Goal: Task Accomplishment & Management: Use online tool/utility

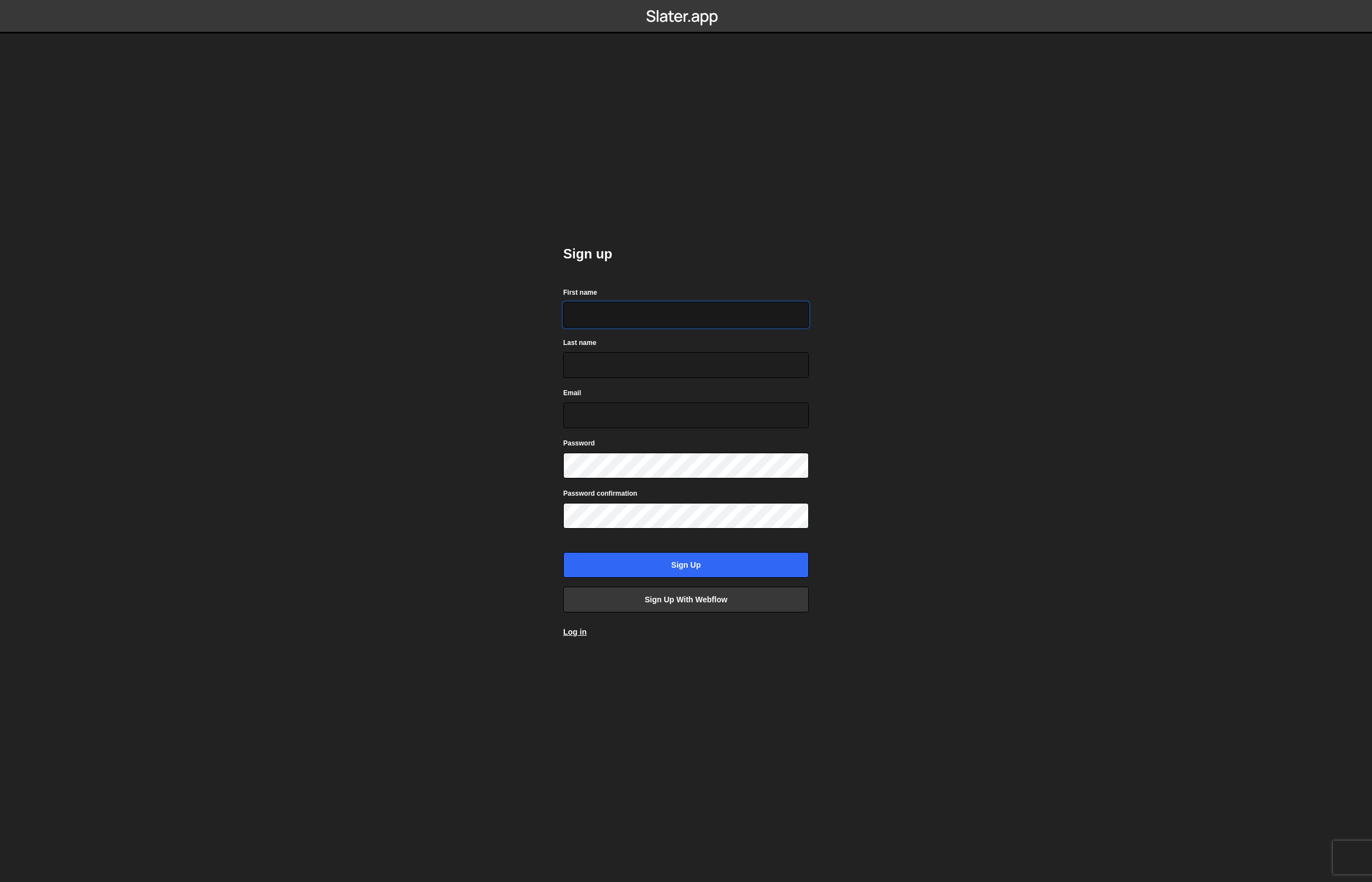
click at [623, 319] on input "First name" at bounding box center [686, 315] width 246 height 26
type input "[PERSON_NAME]"
type input "Fought"
click at [683, 415] on input "[EMAIL_ADDRESS][DOMAIN_NAME]" at bounding box center [686, 415] width 246 height 26
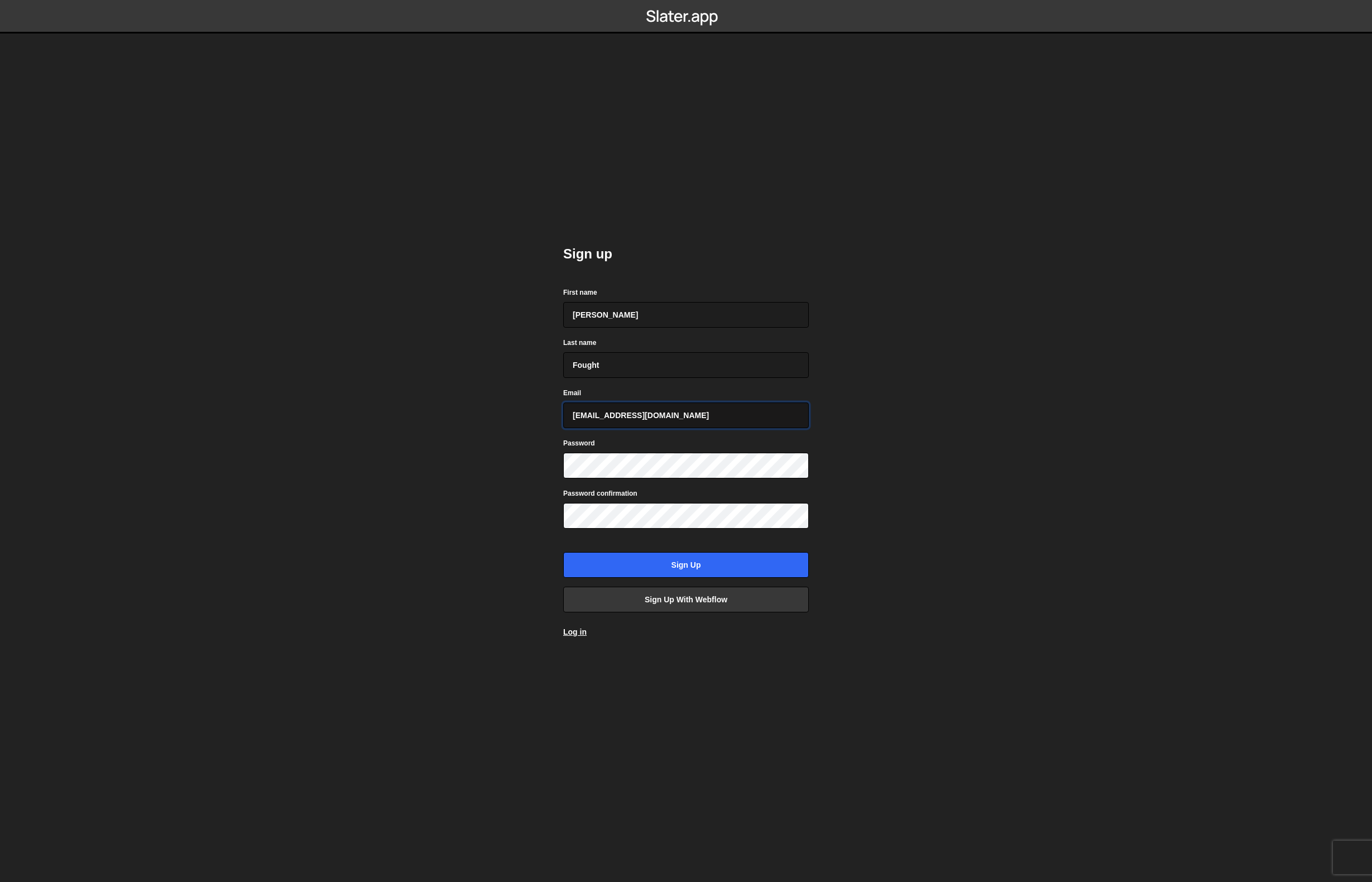
click at [683, 415] on input "[EMAIL_ADDRESS][DOMAIN_NAME]" at bounding box center [686, 415] width 246 height 26
type input "[EMAIL_ADDRESS][DOMAIN_NAME]"
click at [694, 597] on link "Sign up with Webflow" at bounding box center [686, 600] width 246 height 26
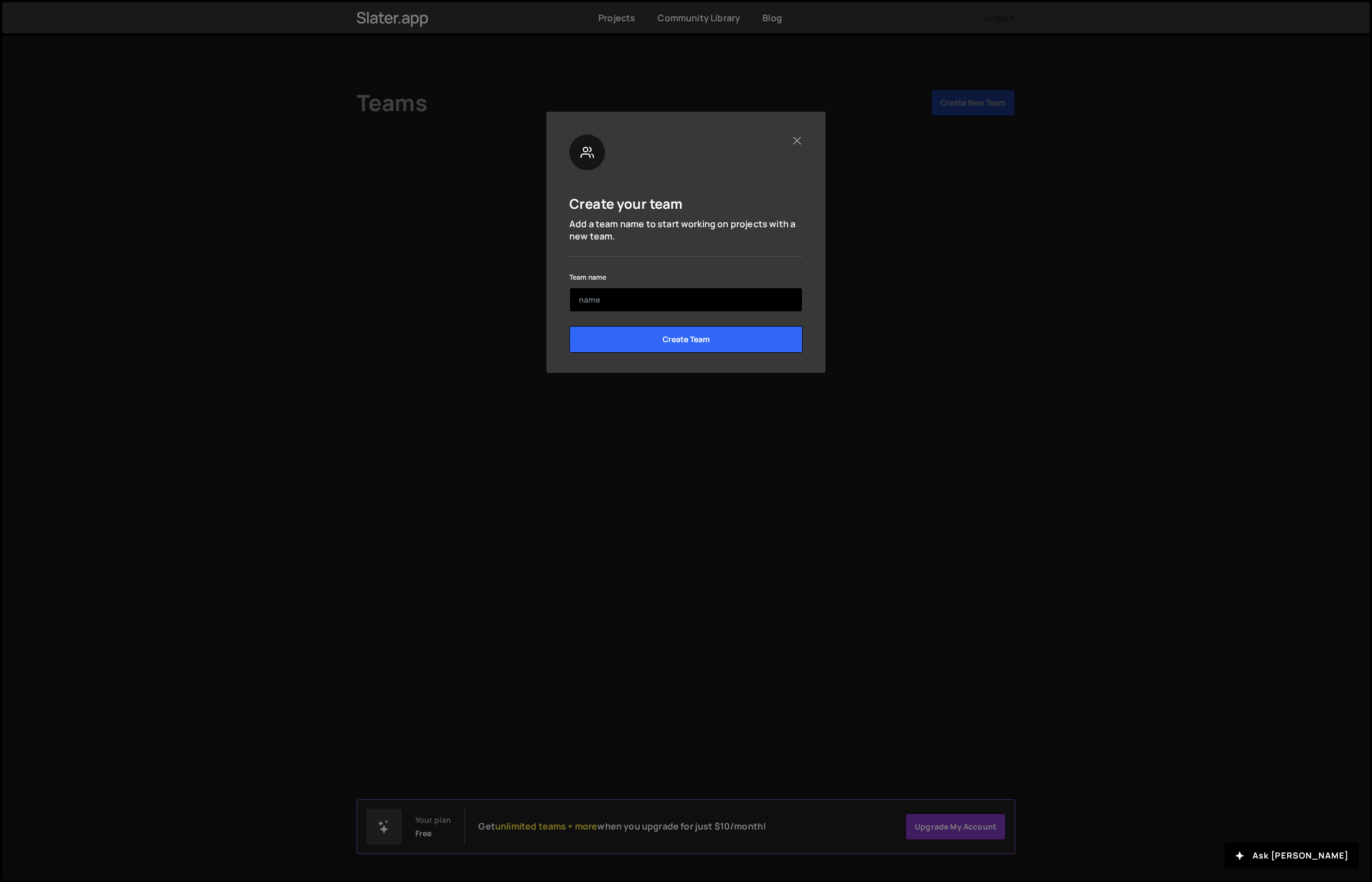
click at [629, 302] on input "text" at bounding box center [686, 300] width 233 height 24
type input "[PERSON_NAME]"
click at [705, 339] on input "Create Team" at bounding box center [686, 339] width 233 height 27
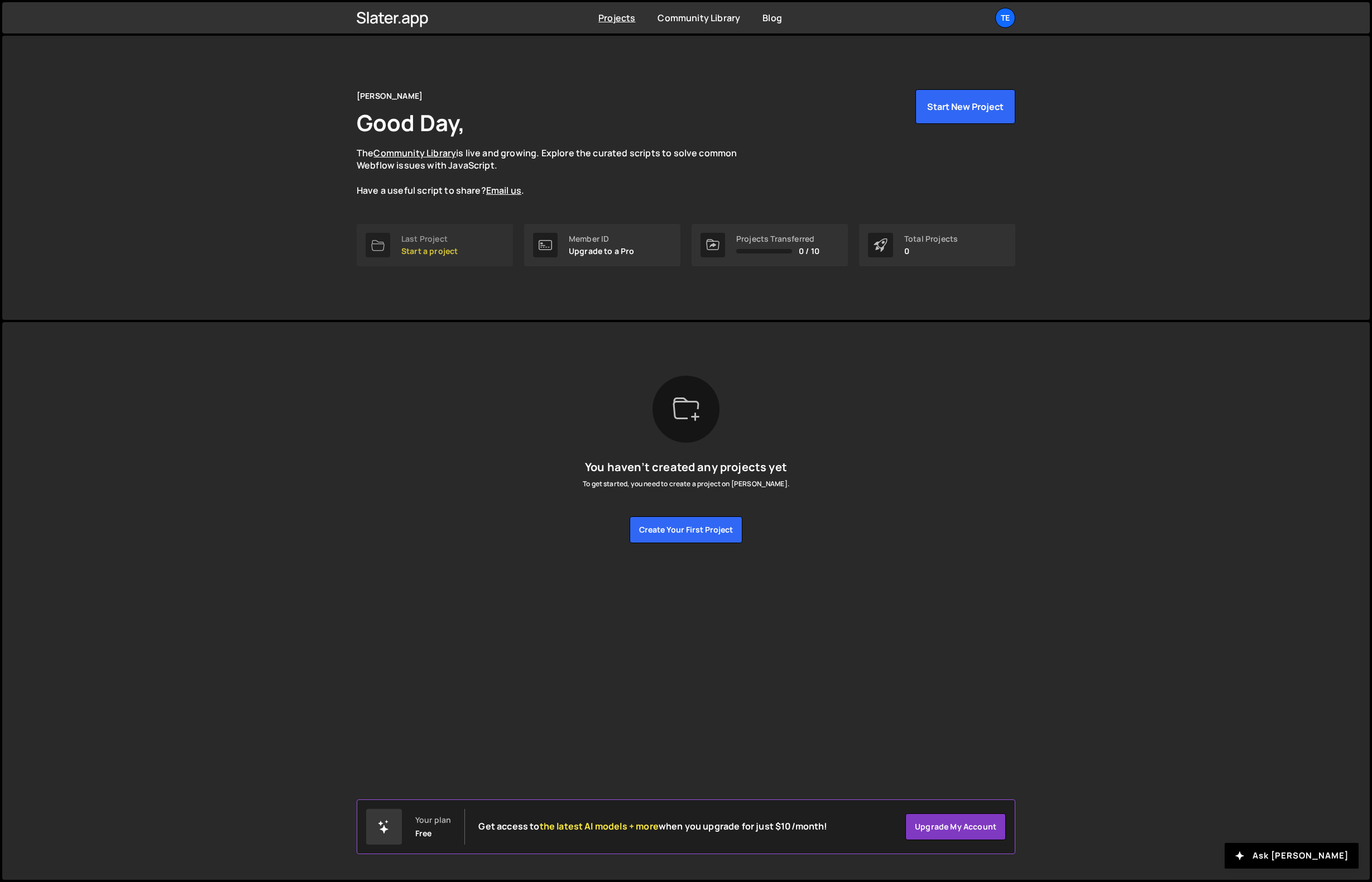
click at [431, 241] on div "Last Project" at bounding box center [429, 238] width 56 height 9
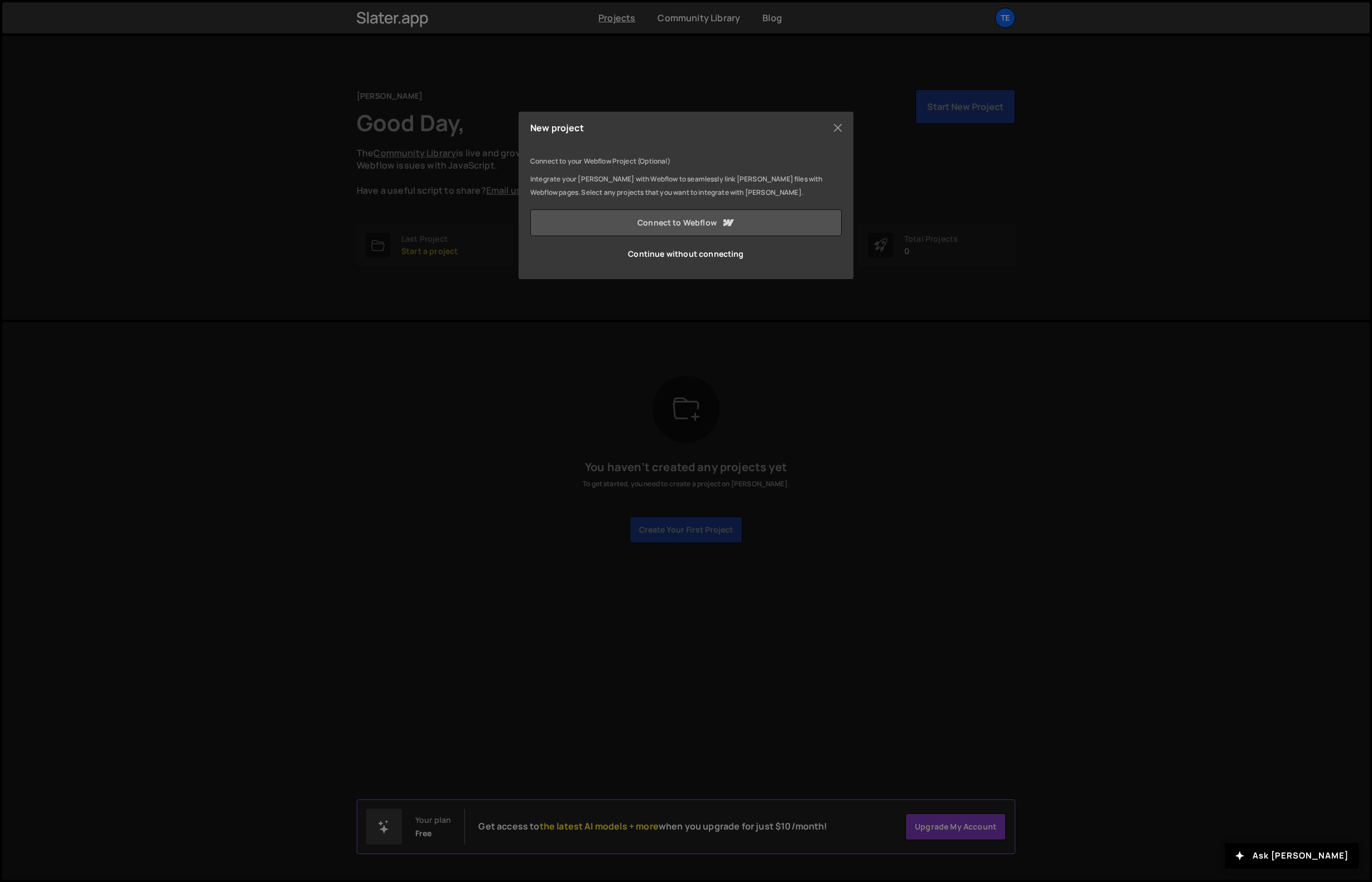
click at [684, 222] on link "Connect to Webflow" at bounding box center [686, 223] width 311 height 27
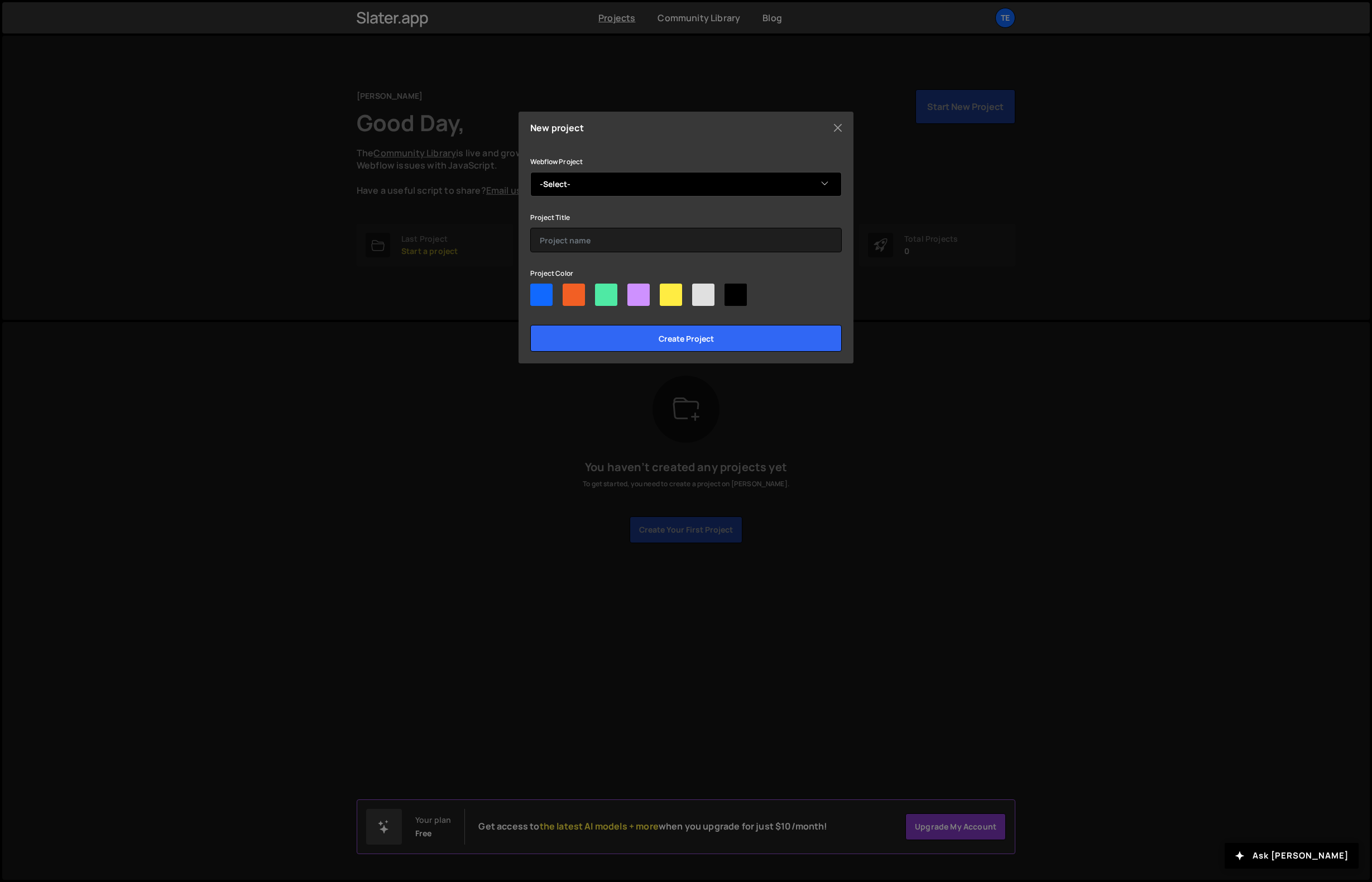
click at [601, 187] on select "-Select- [PERSON_NAME]" at bounding box center [686, 184] width 311 height 24
select select "68c9996cc580725ae546a417"
click at [531, 172] on select "-Select- [PERSON_NAME]" at bounding box center [686, 184] width 311 height 24
click at [594, 244] on input "text" at bounding box center [686, 240] width 311 height 24
type input "[PERSON_NAME]"
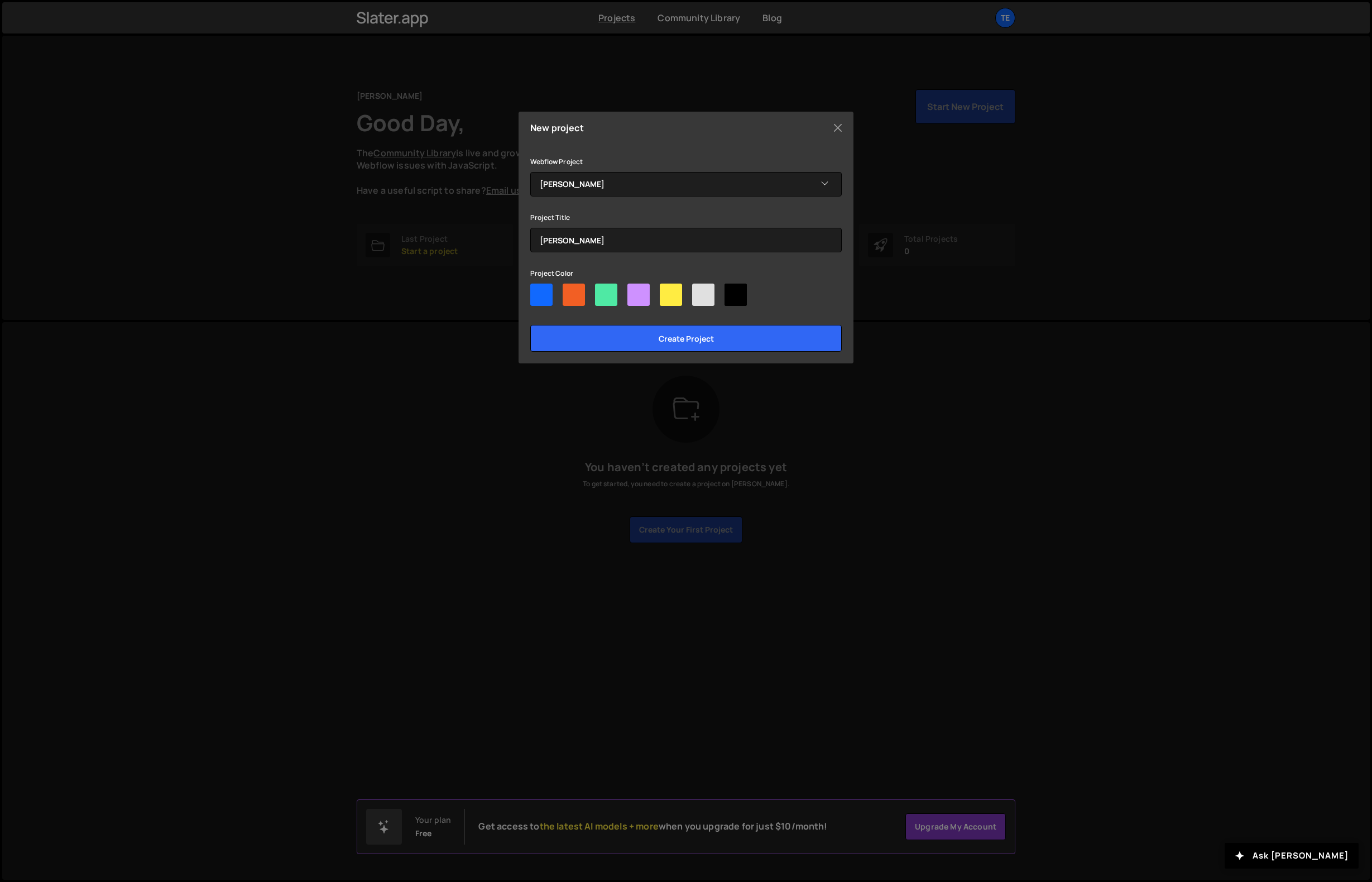
click at [543, 295] on div at bounding box center [542, 295] width 23 height 23
click at [538, 291] on input"] "radio" at bounding box center [534, 287] width 8 height 8
radio input"] "true"
click at [644, 337] on input "Create project" at bounding box center [686, 338] width 311 height 27
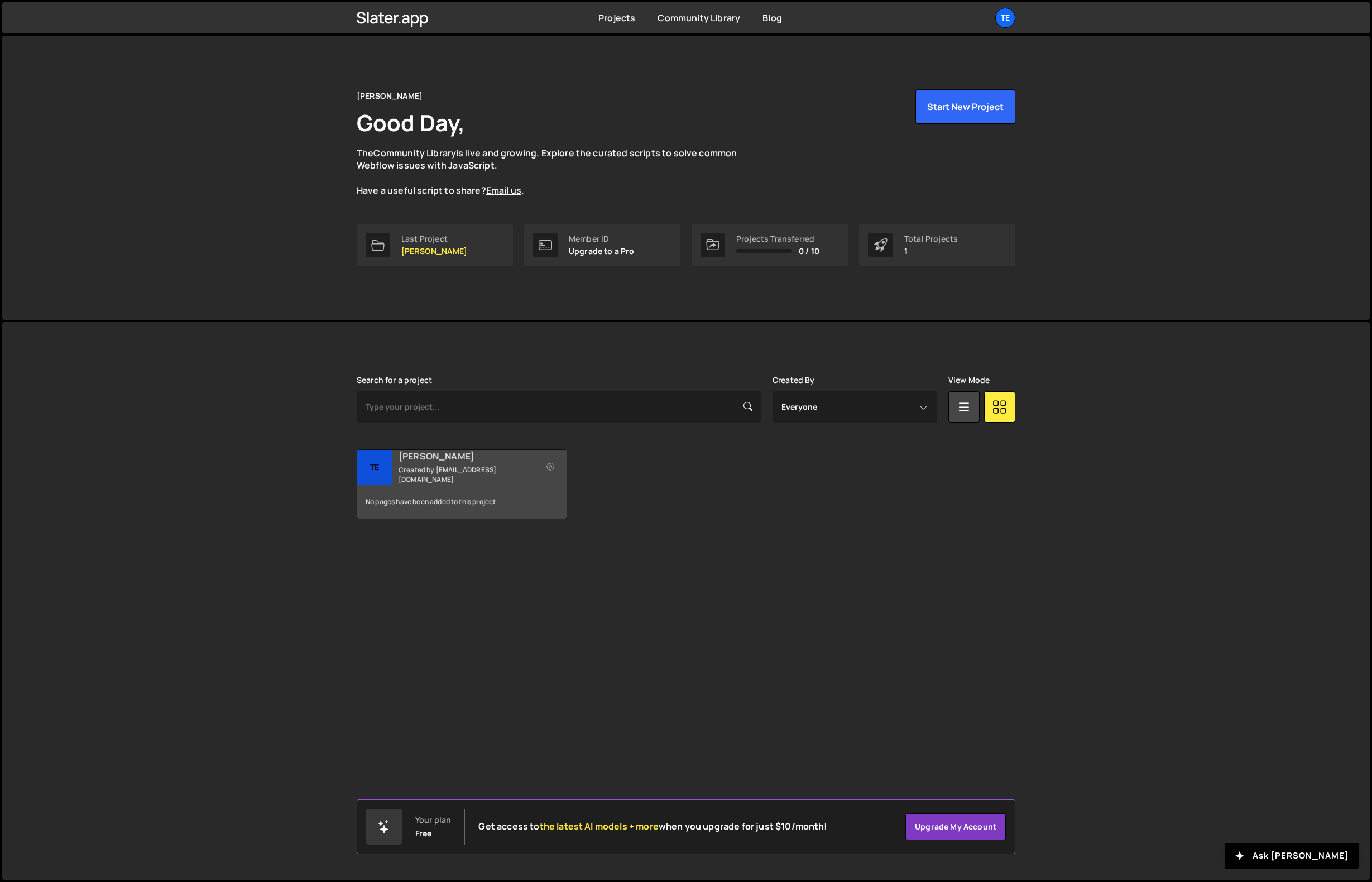
click at [448, 499] on div "No pages have been added to this project" at bounding box center [462, 502] width 209 height 34
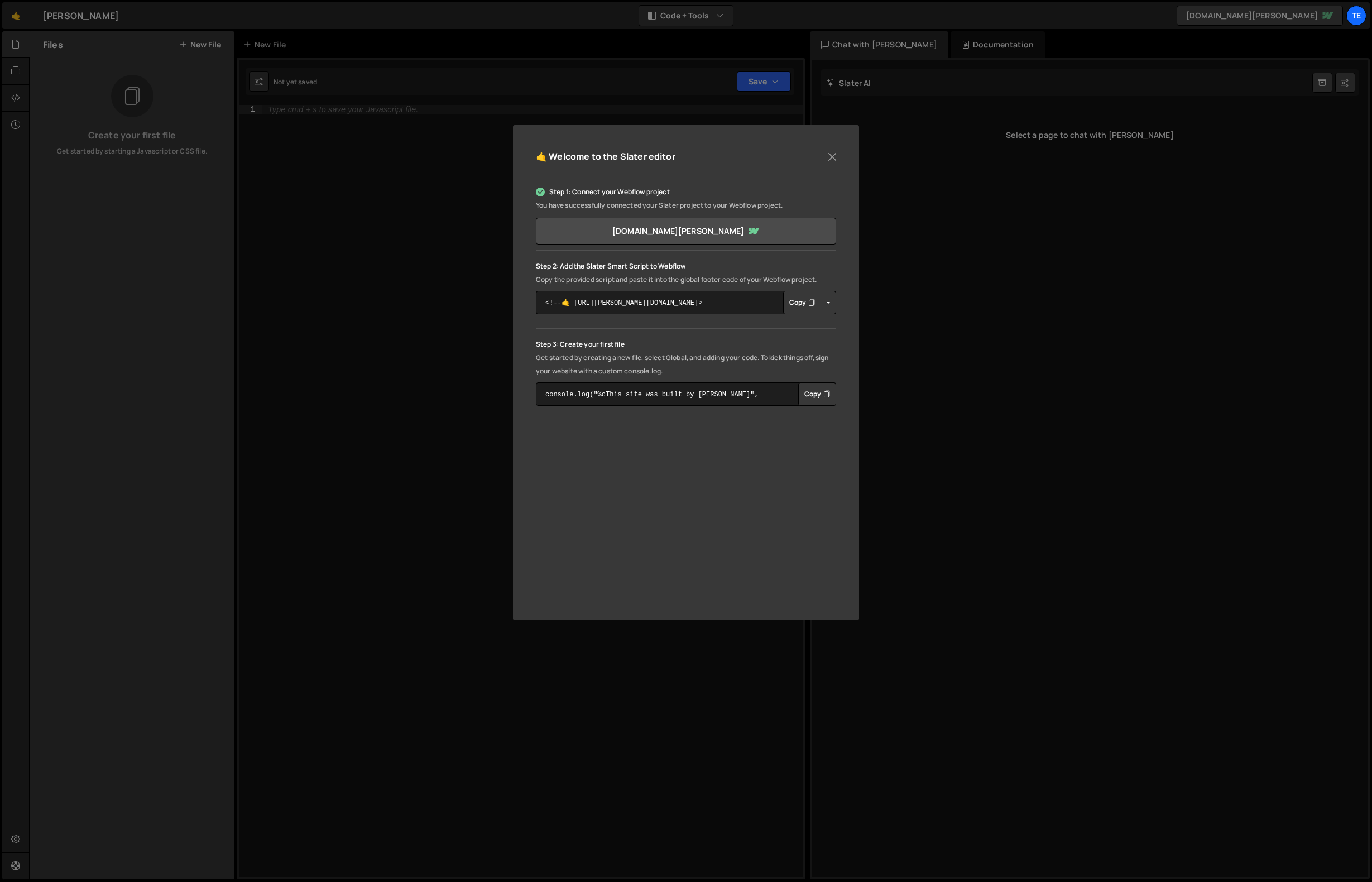
click at [800, 298] on button "Copy" at bounding box center [802, 303] width 38 height 23
click at [757, 391] on textarea "console.log("%cThis site was built by Ten Adams", "background:blue;color:#fff;p…" at bounding box center [686, 394] width 300 height 23
click at [815, 396] on button "Copy" at bounding box center [817, 394] width 38 height 23
click at [830, 157] on button "Close" at bounding box center [832, 157] width 17 height 17
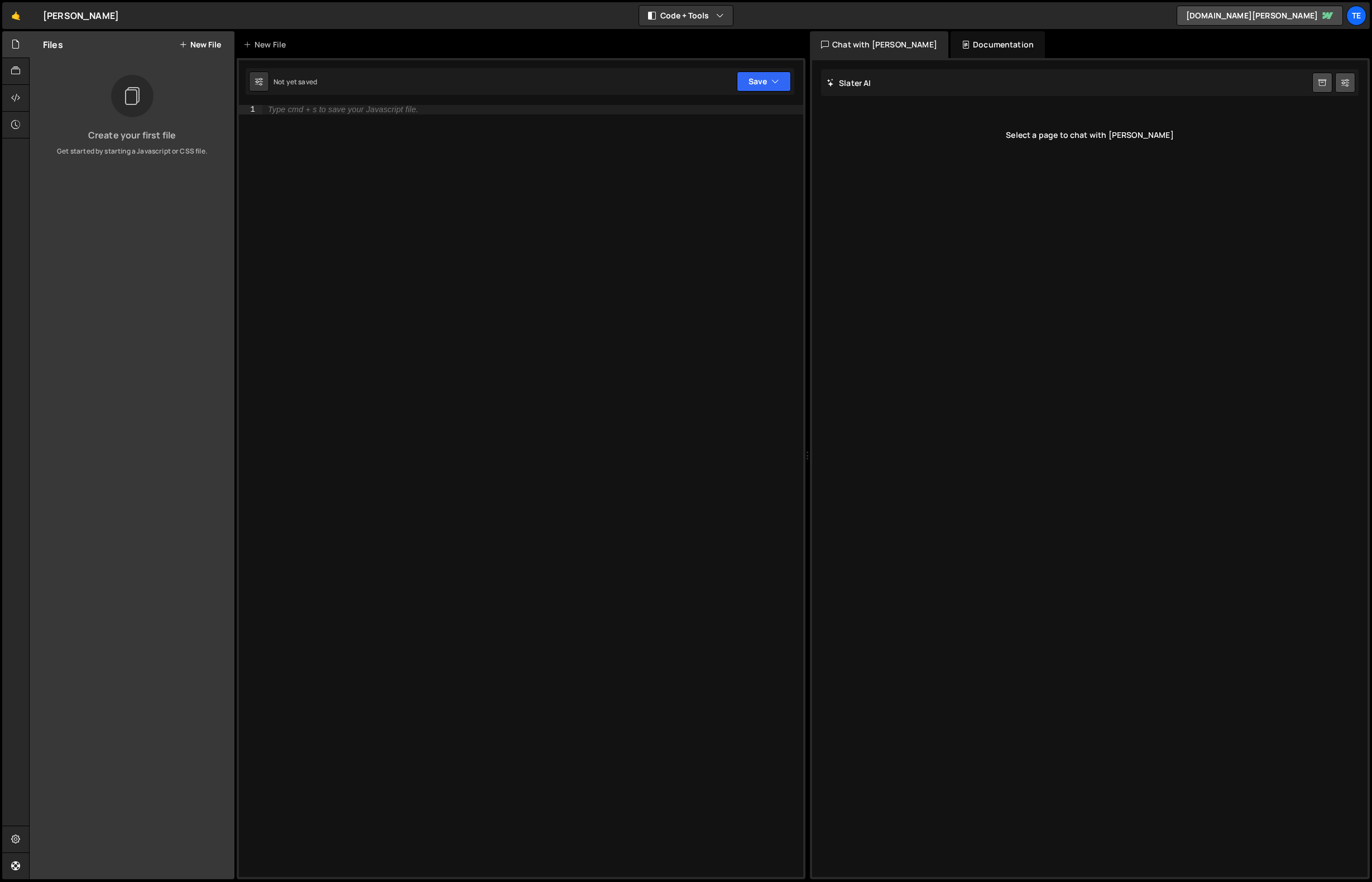
click at [207, 42] on button "New File" at bounding box center [200, 44] width 42 height 9
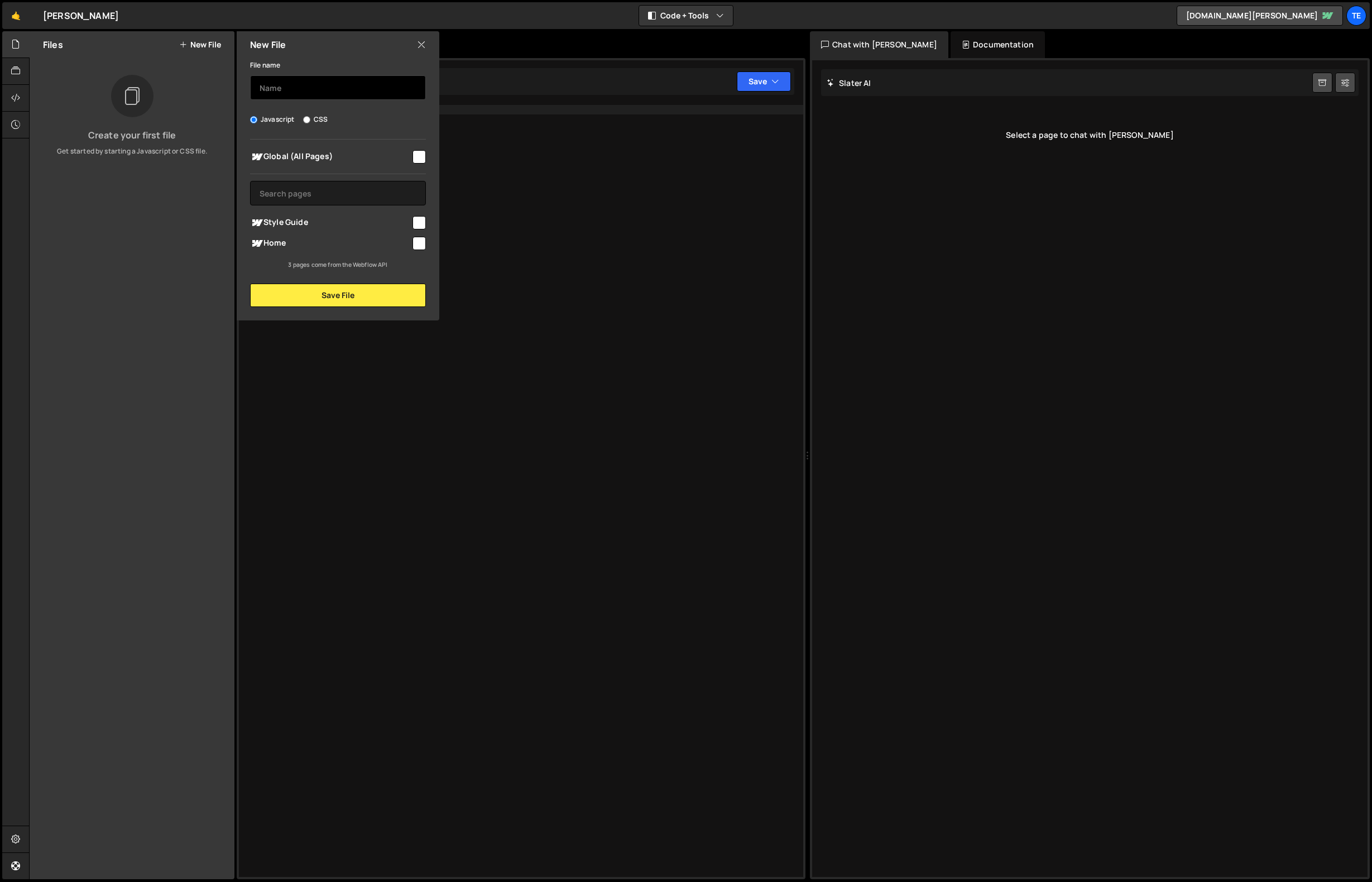
click at [307, 91] on input "text" at bounding box center [337, 88] width 176 height 24
type input "JS Animations"
click at [426, 154] on input "checkbox" at bounding box center [419, 157] width 13 height 13
checkbox input "true"
click at [352, 296] on button "Save File" at bounding box center [337, 295] width 176 height 23
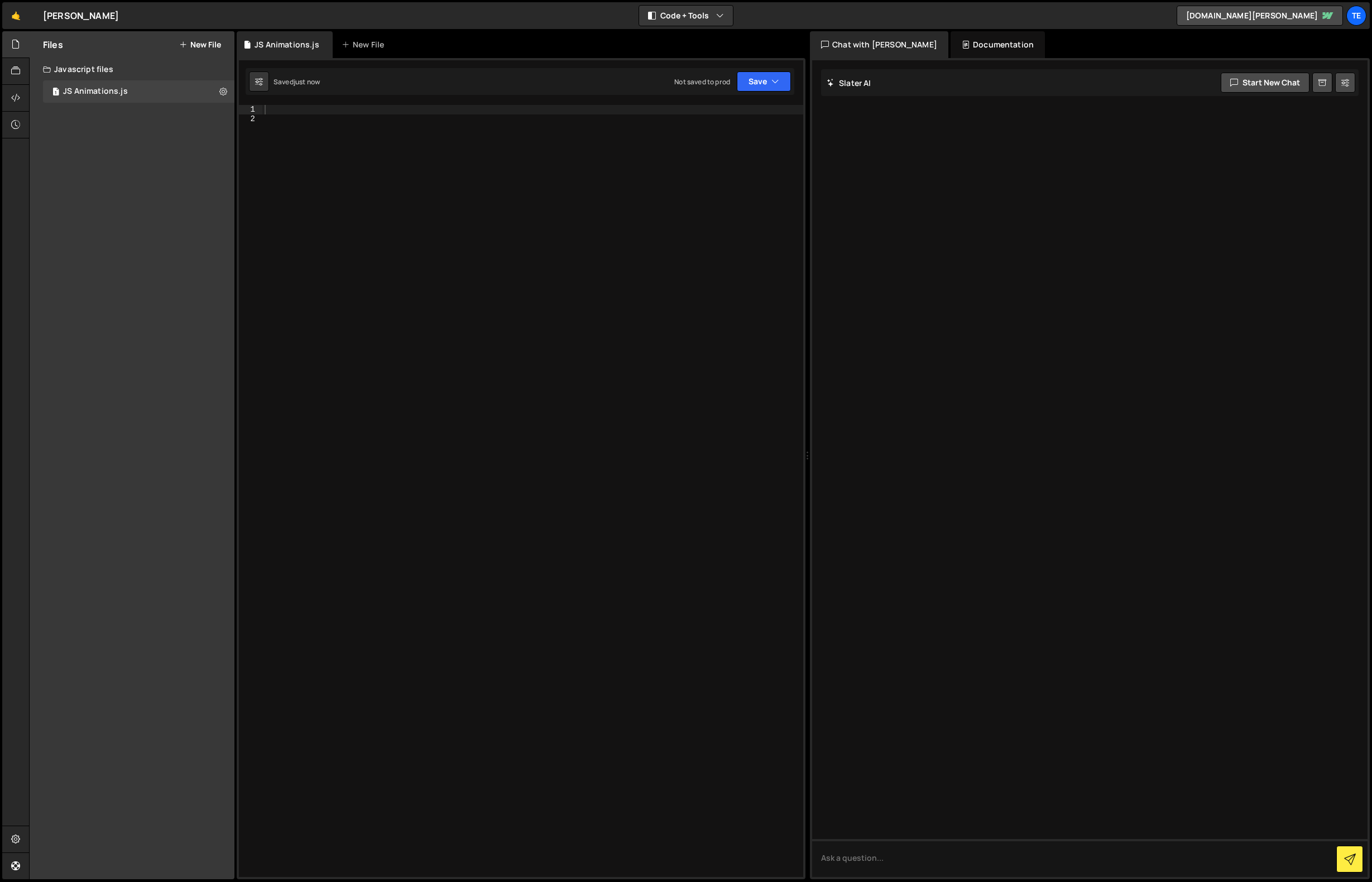
click at [289, 109] on div at bounding box center [532, 500] width 541 height 790
click at [766, 80] on button "Save" at bounding box center [764, 81] width 54 height 20
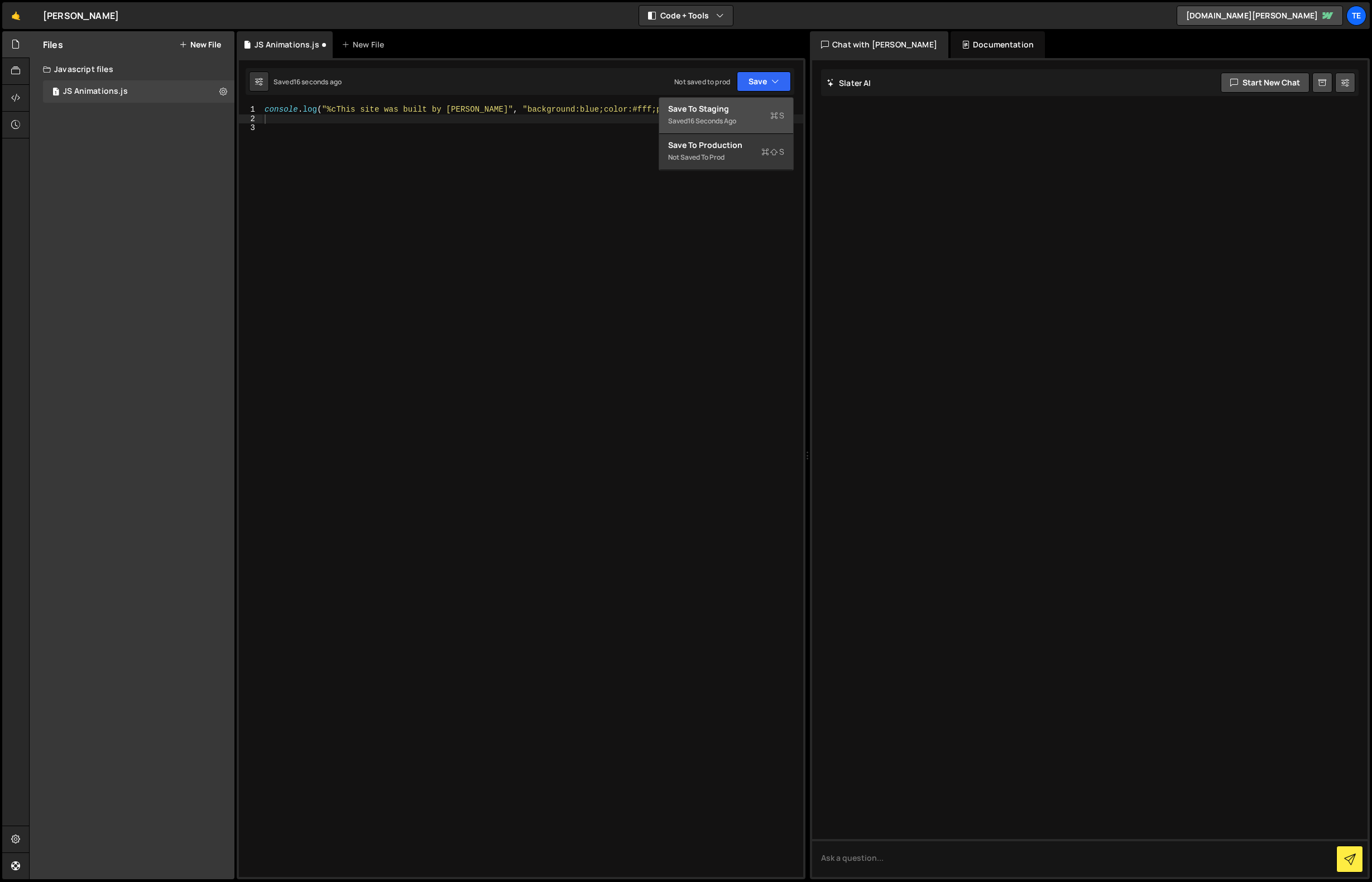
click at [705, 112] on div "Save to Staging S" at bounding box center [726, 108] width 116 height 11
drag, startPoint x: 558, startPoint y: 168, endPoint x: 444, endPoint y: 91, distance: 137.6
click at [444, 91] on div "Debug Explain Copy JS Animations.js New File Saved 43 seconds ago Not saved to …" at bounding box center [521, 455] width 569 height 848
type textarea "console.log("%cThis site was built by Ten Adams", "background:blue;color:#fff;p…"
click at [397, 166] on div "console . log ( "%cThis site was built by Ten Adams" , "background:blue;color:#…" at bounding box center [532, 491] width 541 height 772
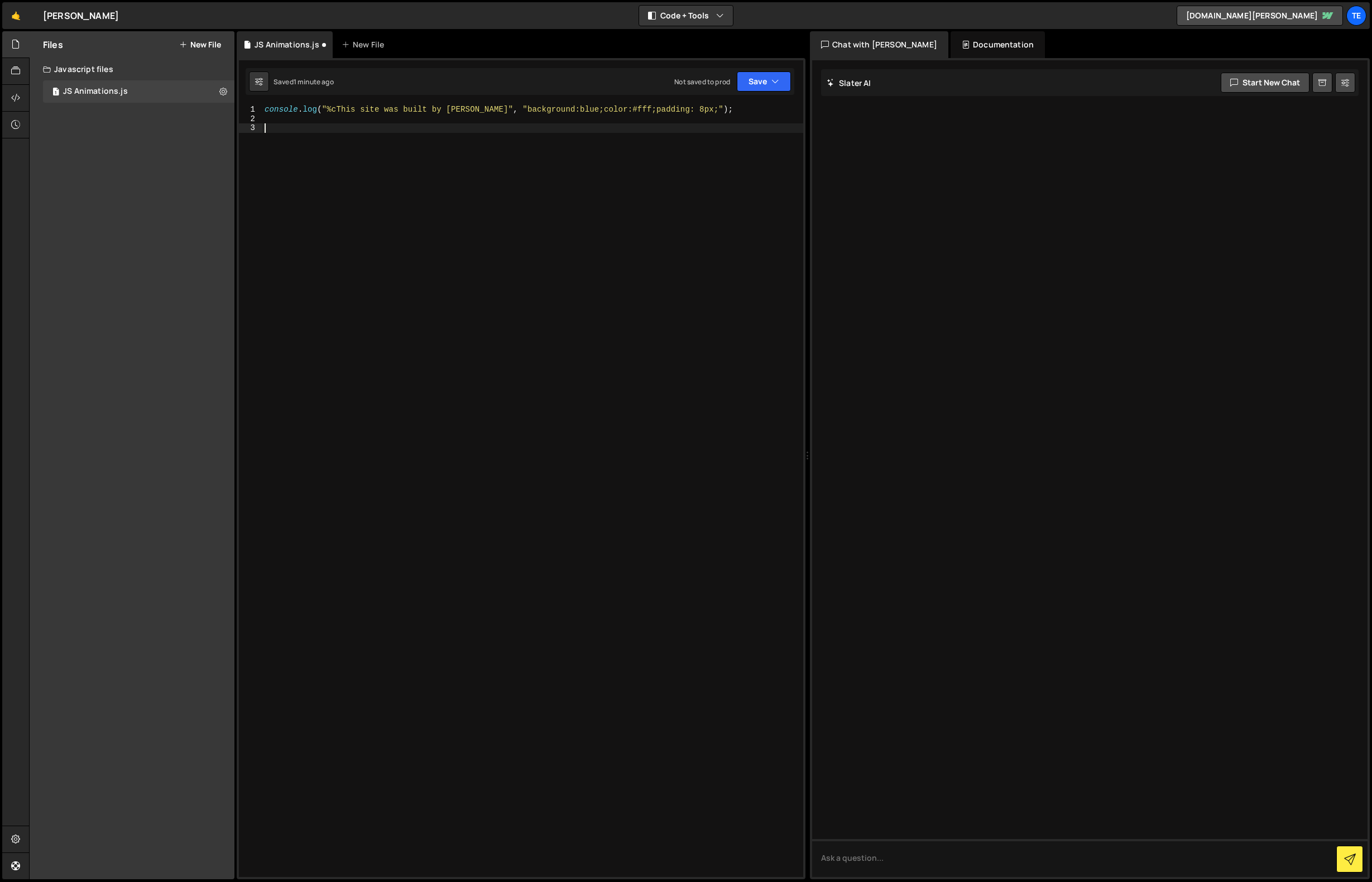
paste textarea "});"
type textarea "});"
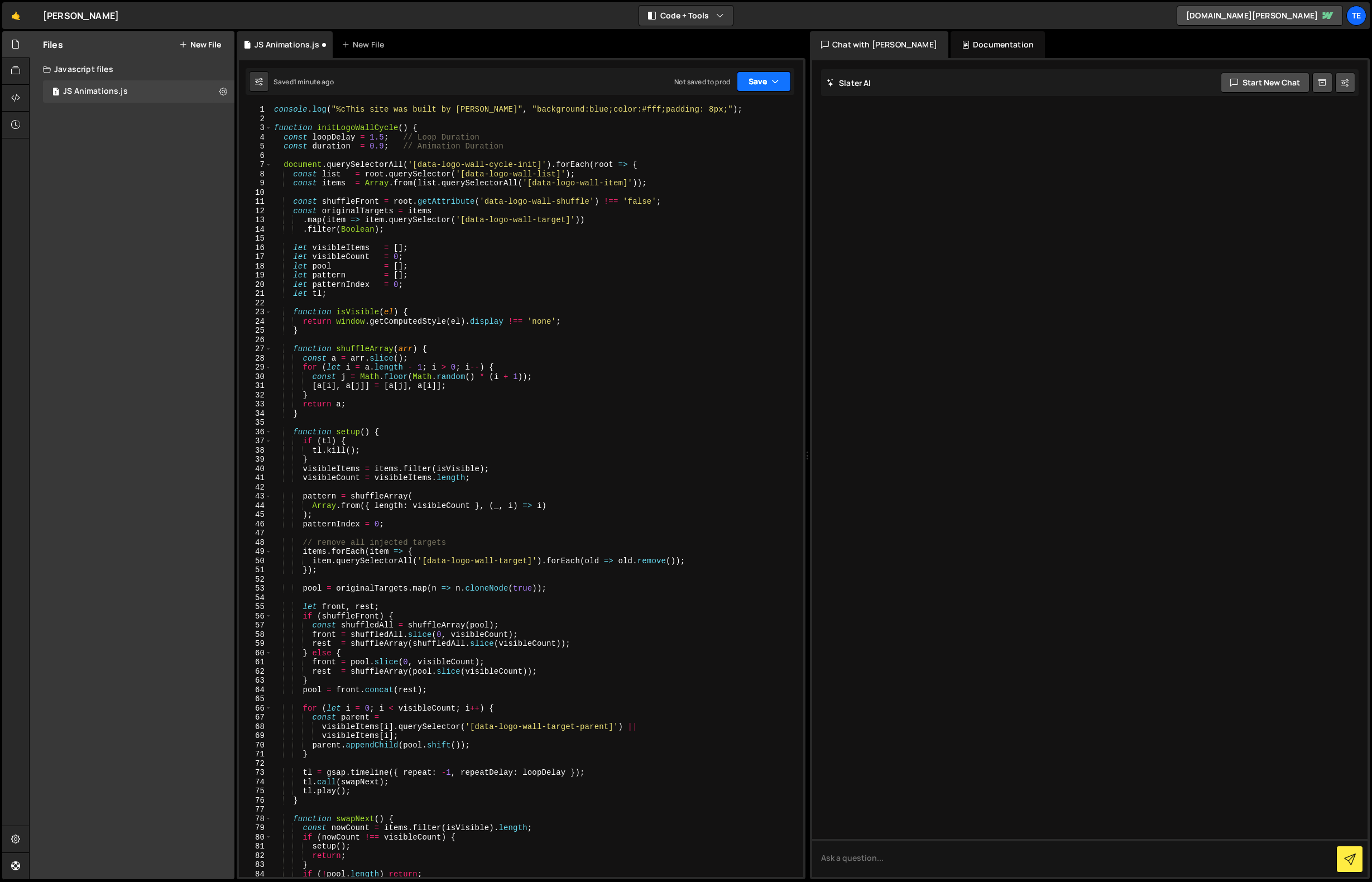
click at [756, 81] on button "Save" at bounding box center [764, 81] width 54 height 20
click at [725, 114] on div "Saved 1 minute ago" at bounding box center [726, 121] width 116 height 13
